Goal: Transaction & Acquisition: Subscribe to service/newsletter

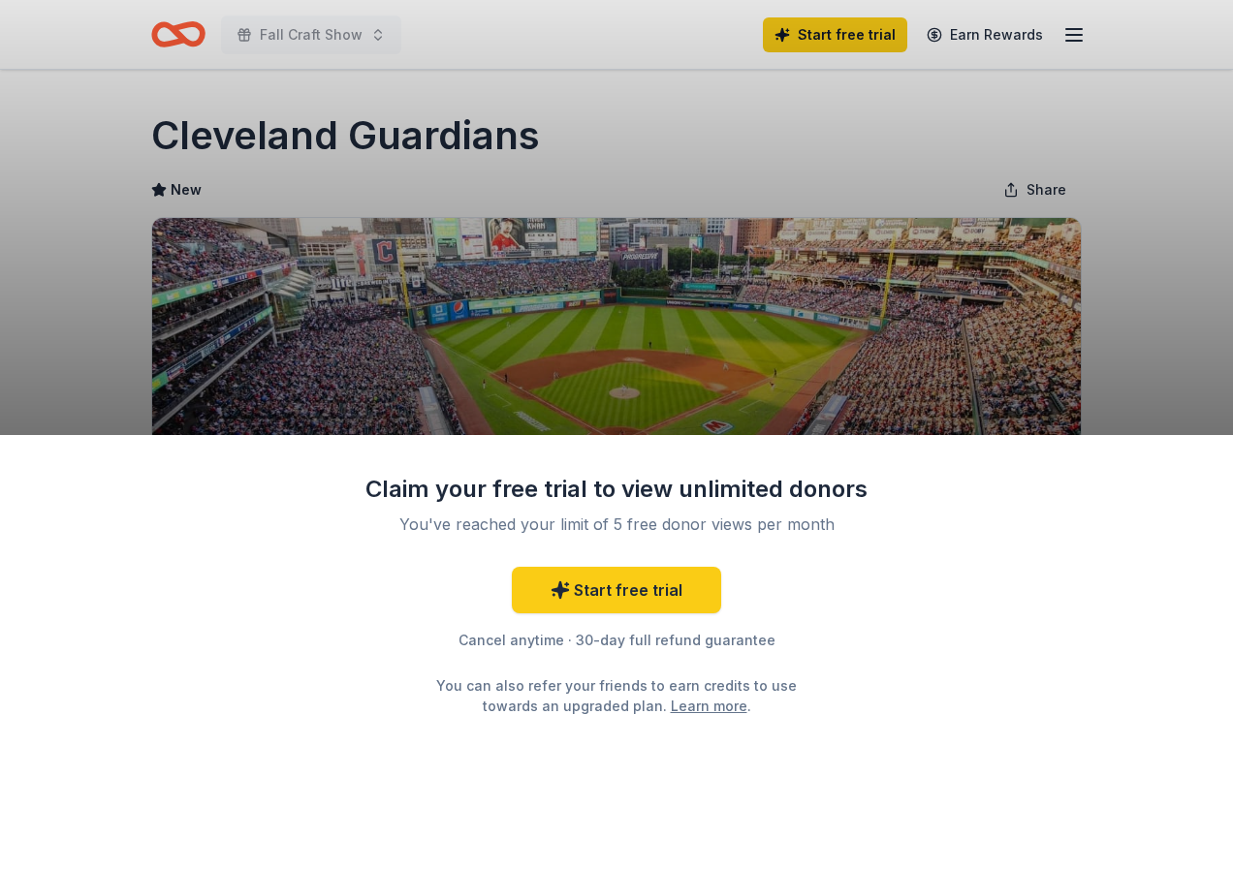
click at [1198, 232] on div "Claim your free trial to view unlimited donors You've reached your limit of 5 f…" at bounding box center [616, 435] width 1233 height 870
click at [592, 594] on link "Start free trial" at bounding box center [616, 590] width 209 height 47
click at [533, 325] on div "Claim your free trial to view unlimited donors You've reached your limit of 5 f…" at bounding box center [616, 435] width 1233 height 870
